Goal: Task Accomplishment & Management: Manage account settings

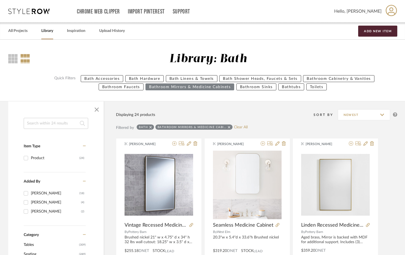
click at [20, 34] on link "All Projects" at bounding box center [17, 30] width 19 height 7
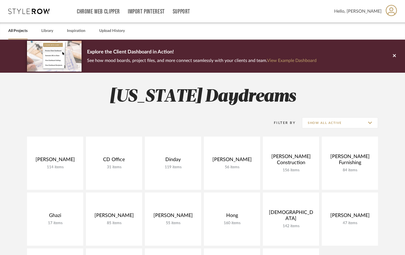
click at [20, 34] on link "All Projects" at bounding box center [17, 30] width 19 height 7
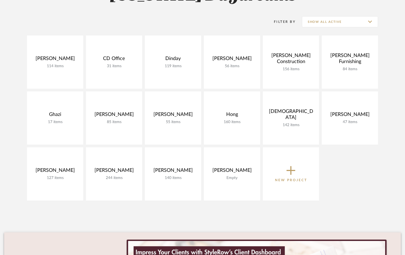
scroll to position [116, 0]
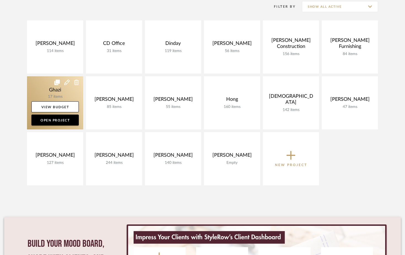
click at [37, 88] on link at bounding box center [55, 102] width 56 height 53
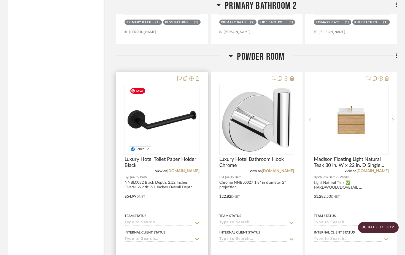
scroll to position [1640, 0]
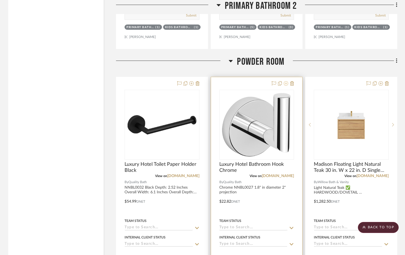
click at [287, 85] on icon at bounding box center [286, 83] width 4 height 4
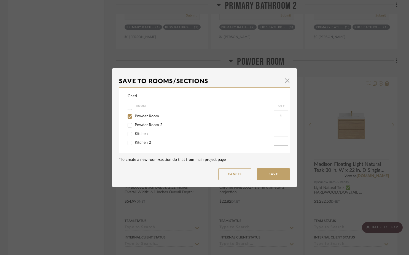
scroll to position [31, 0]
click at [148, 125] on span "Powder Room 2" at bounding box center [149, 126] width 28 height 4
click at [134, 125] on input "Powder Room 2" at bounding box center [129, 126] width 9 height 9
checkbox input "true"
type input "1"
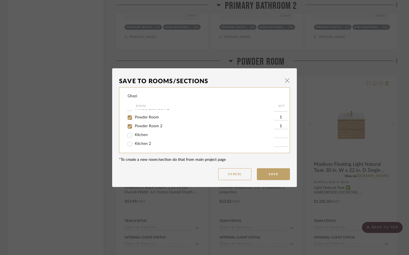
click at [150, 118] on span "Powder Room" at bounding box center [147, 117] width 24 height 4
click at [134, 118] on input "Powder Room" at bounding box center [129, 117] width 9 height 9
checkbox input "false"
click at [270, 170] on button "Save" at bounding box center [273, 174] width 33 height 12
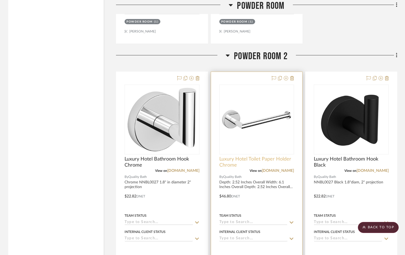
scroll to position [2142, 0]
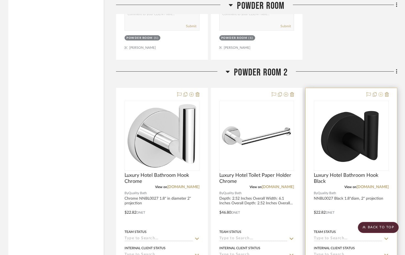
click at [382, 94] on icon at bounding box center [380, 94] width 4 height 4
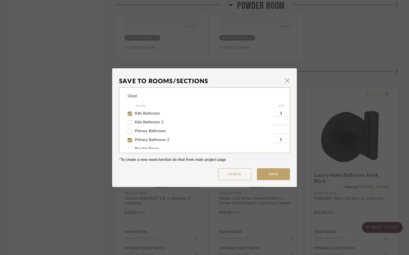
scroll to position [17, 0]
click at [147, 132] on span "Powder Room" at bounding box center [147, 131] width 24 height 4
click at [134, 132] on input "Powder Room" at bounding box center [129, 131] width 9 height 9
checkbox input "true"
type input "1"
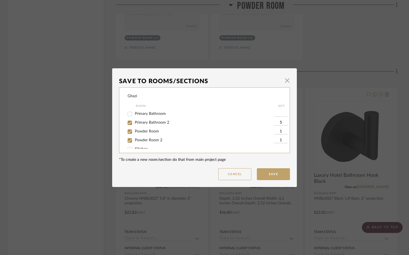
click at [148, 142] on span "Powder Room 2" at bounding box center [149, 140] width 28 height 4
click at [134, 142] on input "Powder Room 2" at bounding box center [129, 140] width 9 height 9
checkbox input "false"
click at [263, 173] on button "Save" at bounding box center [273, 174] width 33 height 12
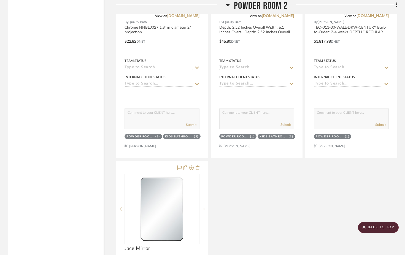
scroll to position [2298, 0]
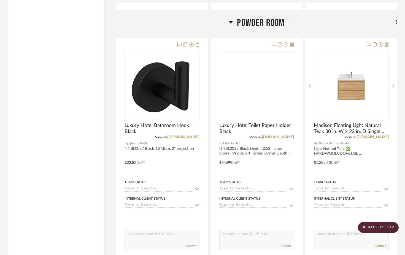
scroll to position [1678, 0]
